Goal: Find specific page/section: Find specific page/section

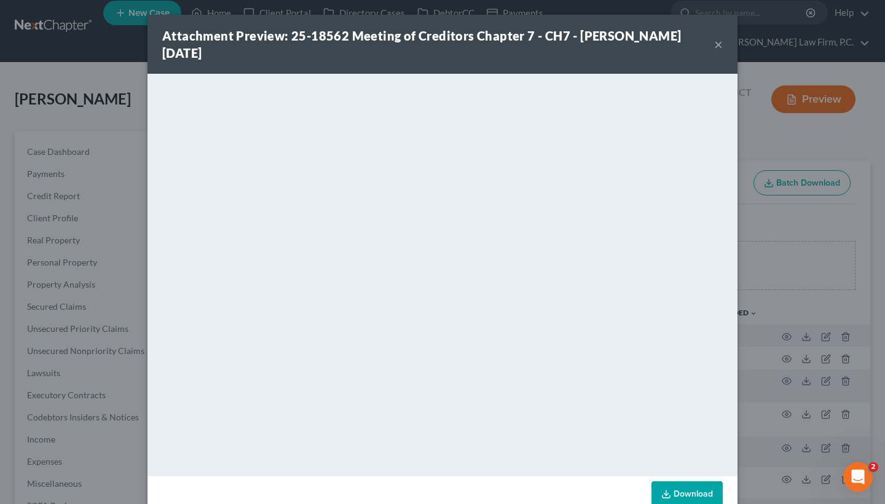
click at [718, 42] on button "×" at bounding box center [718, 44] width 9 height 15
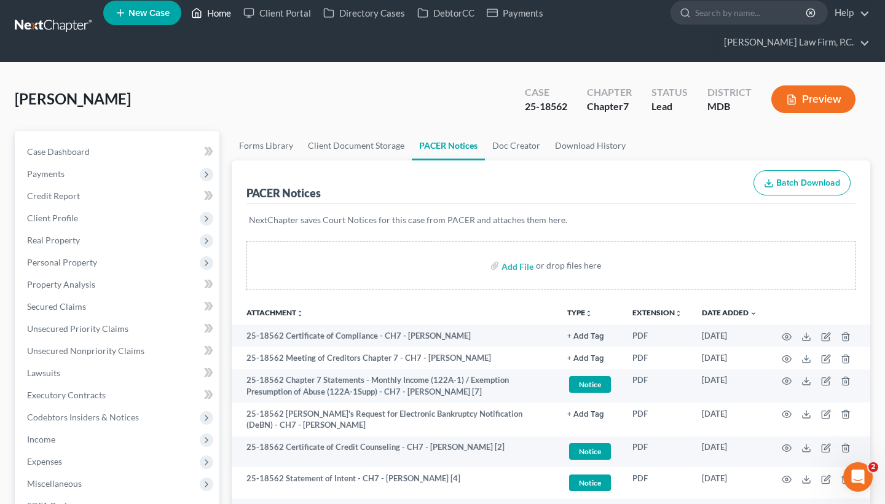
click at [213, 15] on link "Home" at bounding box center [211, 13] width 52 height 22
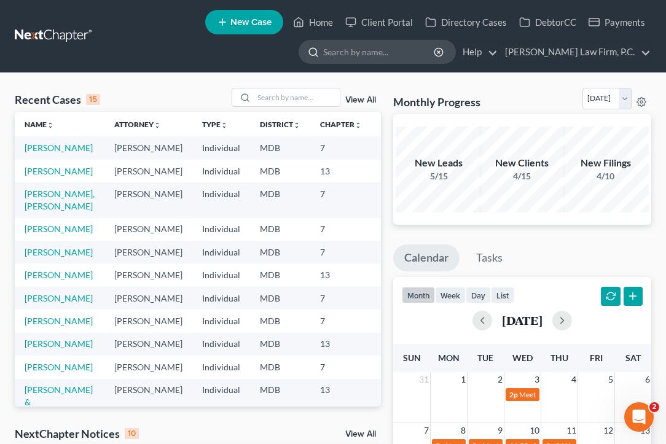
click at [435, 57] on input "search" at bounding box center [379, 52] width 113 height 23
type input "v"
drag, startPoint x: 389, startPoint y: 57, endPoint x: 397, endPoint y: 58, distance: 7.5
click at [397, 58] on input "[PERSON_NAME]" at bounding box center [379, 52] width 113 height 23
type input "[PERSON_NAME]"
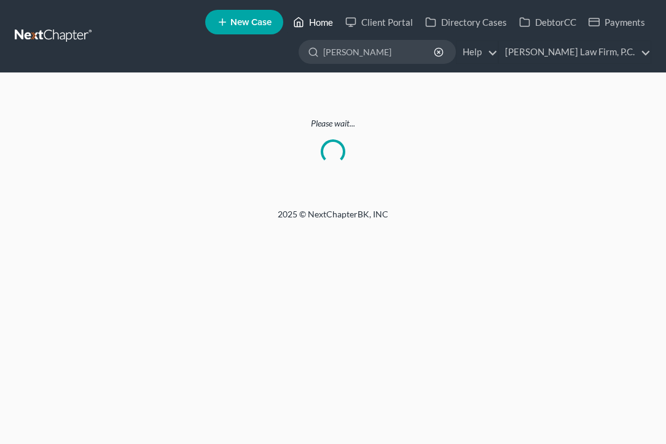
click at [322, 26] on link "Home" at bounding box center [313, 22] width 52 height 22
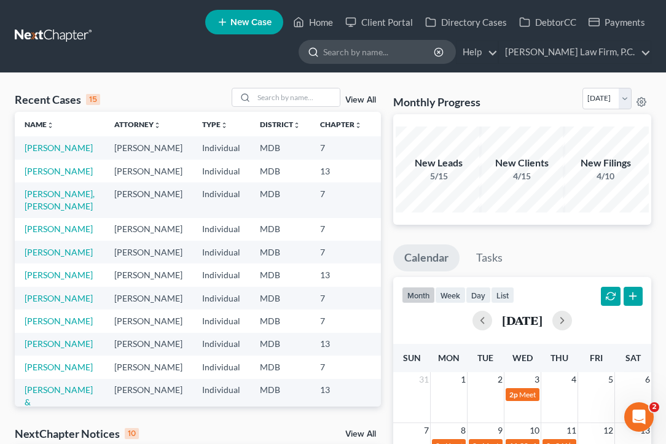
click at [390, 61] on input "search" at bounding box center [379, 52] width 113 height 23
type input "[PERSON_NAME]"
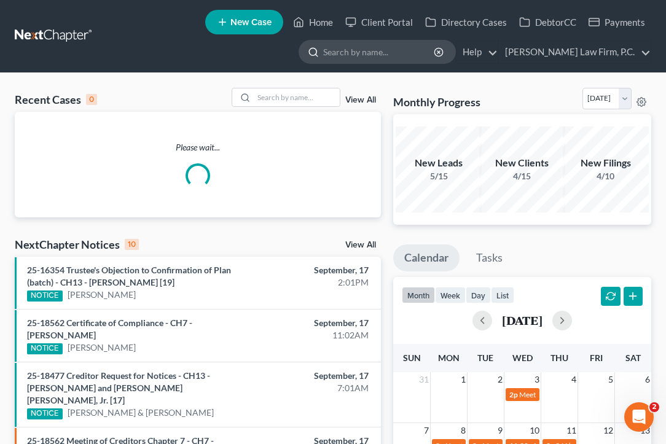
click at [412, 51] on input "search" at bounding box center [379, 52] width 113 height 23
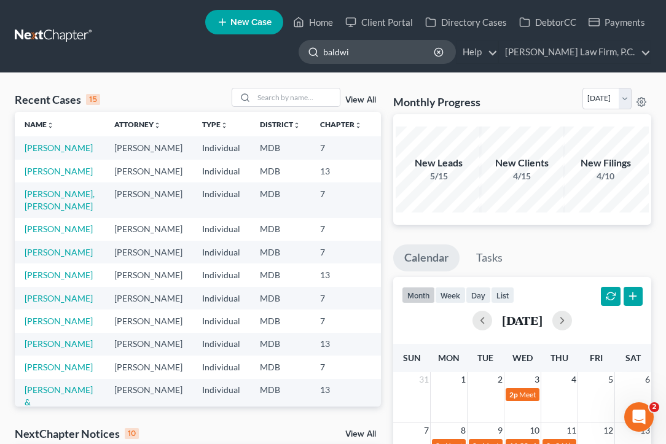
type input "[PERSON_NAME]"
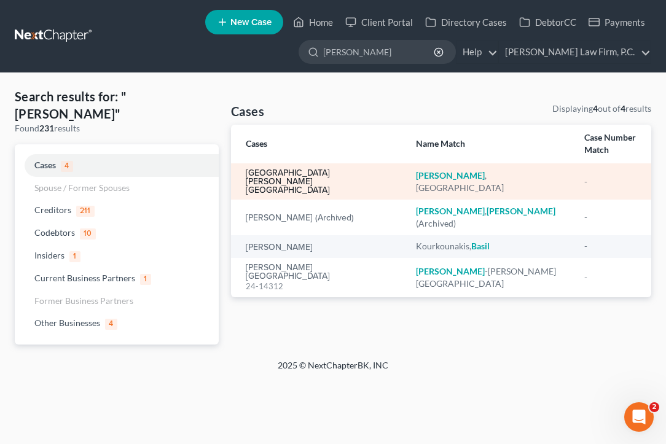
click at [258, 169] on link "Baldwin, Valencia" at bounding box center [321, 182] width 151 height 26
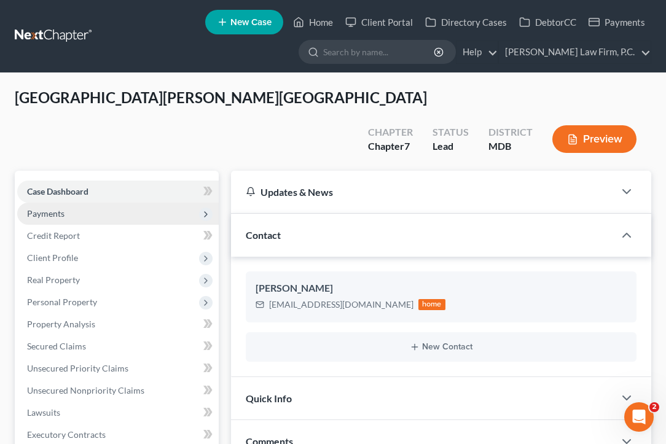
click at [124, 203] on span "Payments" at bounding box center [118, 214] width 202 height 22
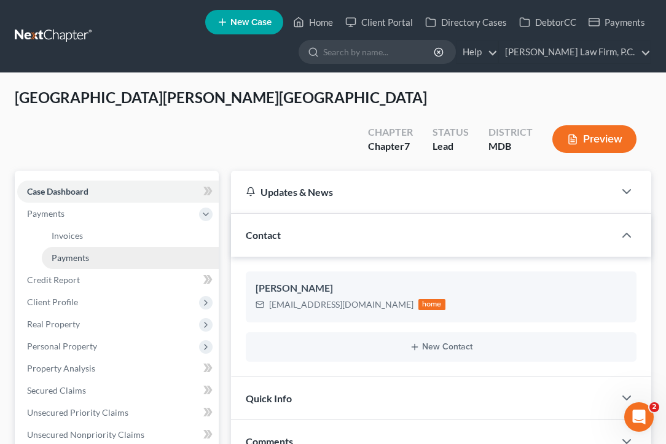
click at [112, 247] on link "Payments" at bounding box center [130, 258] width 177 height 22
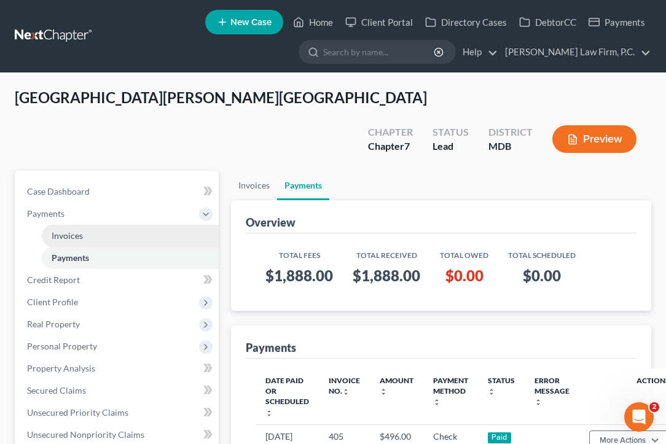
click at [114, 225] on link "Invoices" at bounding box center [130, 236] width 177 height 22
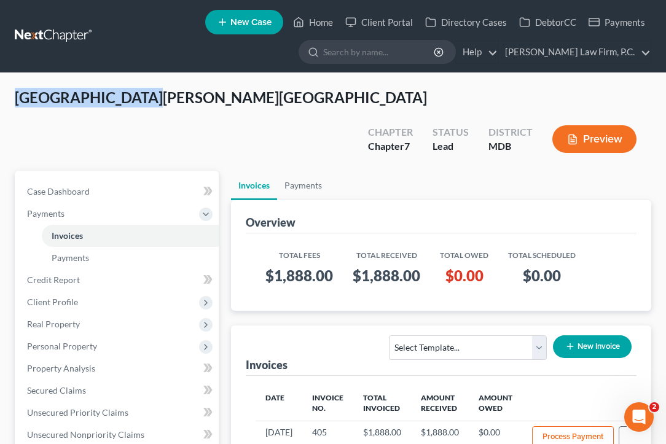
drag, startPoint x: 136, startPoint y: 112, endPoint x: 17, endPoint y: 115, distance: 118.7
click at [17, 115] on div "Baldwin, Valencia Upgraded Chapter Chapter 7 Status Lead District MDB Preview" at bounding box center [333, 129] width 637 height 83
copy span "Baldwin, Valencia"
click at [77, 247] on link "Payments" at bounding box center [130, 258] width 177 height 22
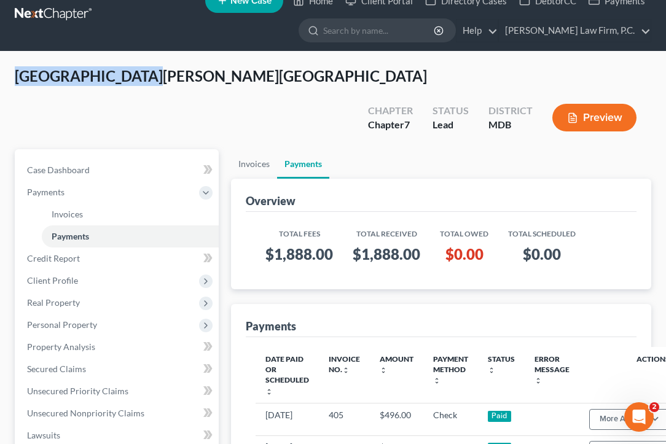
scroll to position [33, 0]
